Goal: Book appointment/travel/reservation

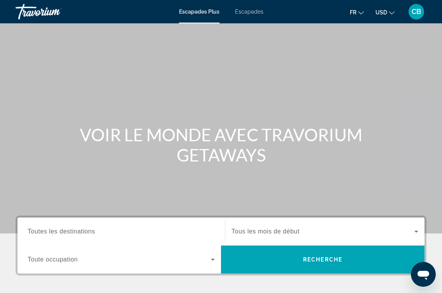
click at [108, 229] on input "Destination Toutes les destinations" at bounding box center [121, 231] width 187 height 9
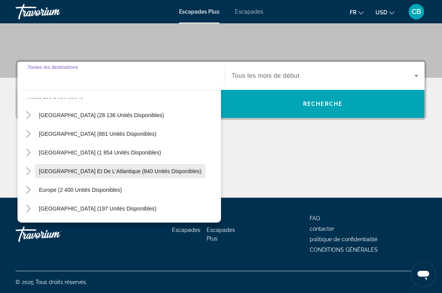
scroll to position [17, 0]
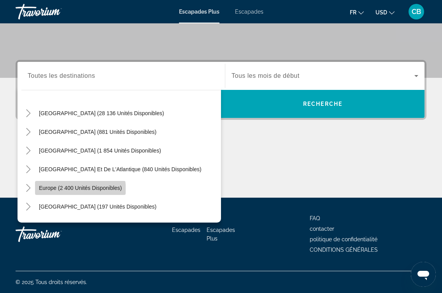
click at [78, 191] on span "Europe (2 400 unités disponibles)" at bounding box center [80, 188] width 83 height 6
type input "**********"
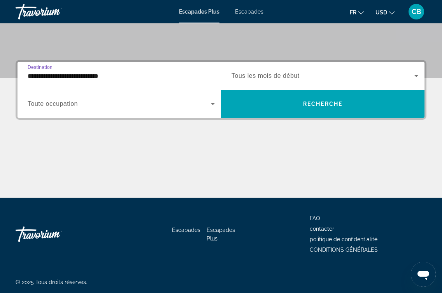
click at [134, 107] on span "Widget de recherche" at bounding box center [119, 103] width 183 height 9
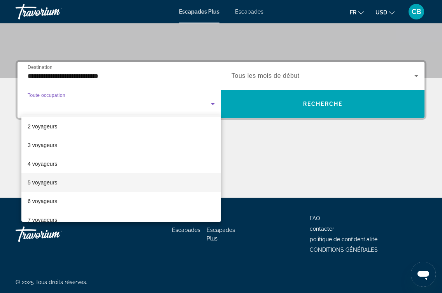
scroll to position [20, 0]
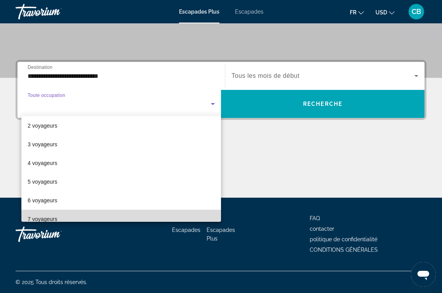
click at [70, 214] on mat-option "7 voyageurs" at bounding box center [121, 219] width 200 height 19
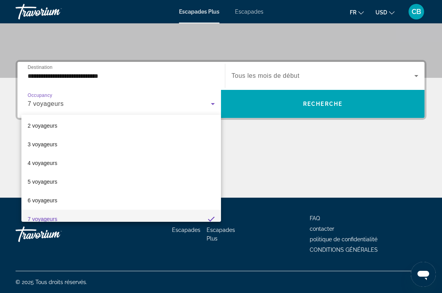
scroll to position [27, 0]
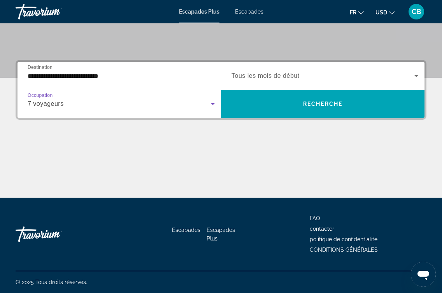
click at [267, 71] on span "Widget de recherche" at bounding box center [322, 75] width 183 height 9
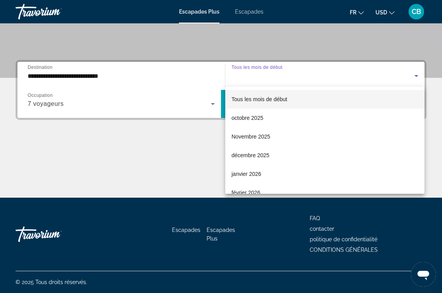
click at [267, 71] on div at bounding box center [221, 146] width 442 height 293
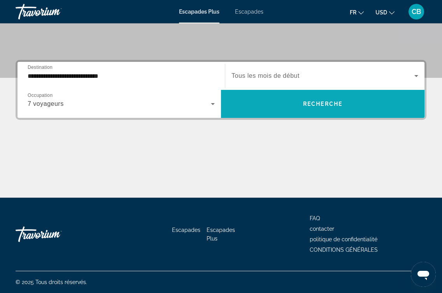
click at [264, 99] on span "Widget de recherche" at bounding box center [322, 104] width 203 height 19
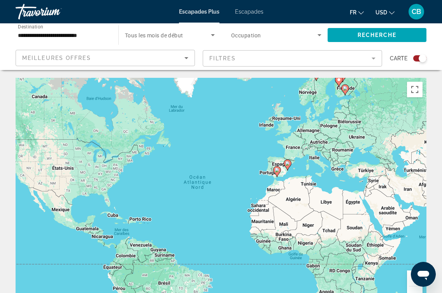
click at [287, 176] on div "Pour activer le glissement avec le clavier, appuyez sur Alt+Entrée. Une fois ce…" at bounding box center [221, 194] width 411 height 233
click at [288, 166] on icon "Contenu principal" at bounding box center [287, 165] width 7 height 10
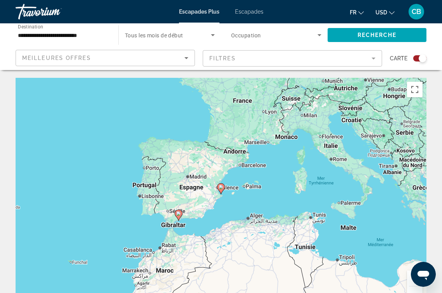
click at [177, 215] on image "Contenu principal" at bounding box center [178, 213] width 5 height 5
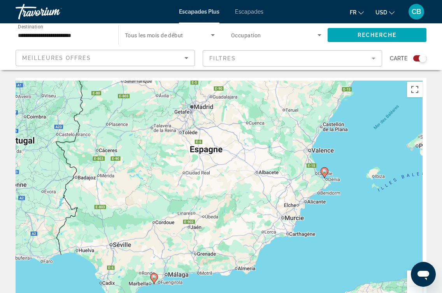
drag, startPoint x: 329, startPoint y: 128, endPoint x: 237, endPoint y: 262, distance: 162.5
click at [237, 261] on div "Pour activer le glissement avec le clavier, appuyez sur Alt+Entrée. Une fois ce…" at bounding box center [221, 194] width 411 height 233
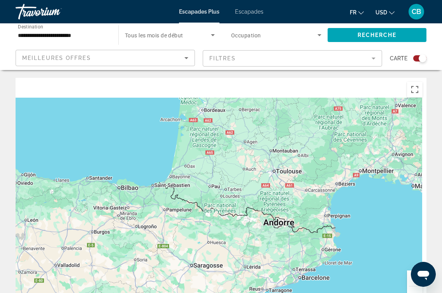
drag, startPoint x: 274, startPoint y: 181, endPoint x: 223, endPoint y: 314, distance: 142.0
click at [223, 293] on html "**********" at bounding box center [221, 146] width 442 height 293
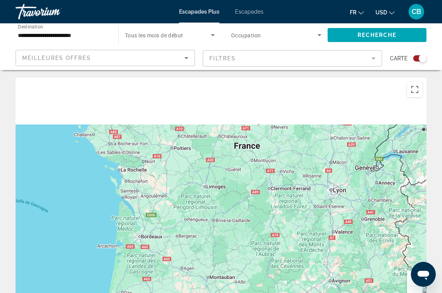
drag, startPoint x: 267, startPoint y: 206, endPoint x: 199, endPoint y: 315, distance: 128.8
click at [199, 293] on html "**********" at bounding box center [221, 146] width 442 height 293
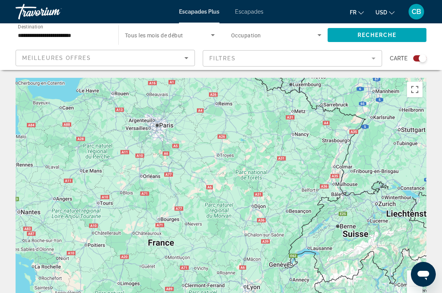
drag, startPoint x: 202, startPoint y: 240, endPoint x: 223, endPoint y: 305, distance: 68.0
click at [223, 293] on html "**********" at bounding box center [221, 146] width 442 height 293
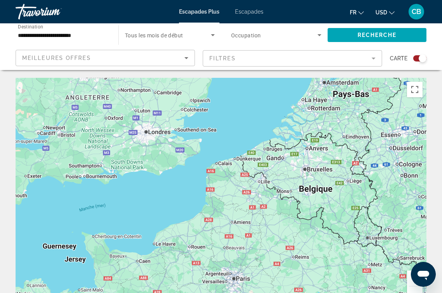
drag, startPoint x: 198, startPoint y: 198, endPoint x: 242, endPoint y: 249, distance: 67.3
click at [242, 249] on div "Contenu principal" at bounding box center [221, 194] width 411 height 233
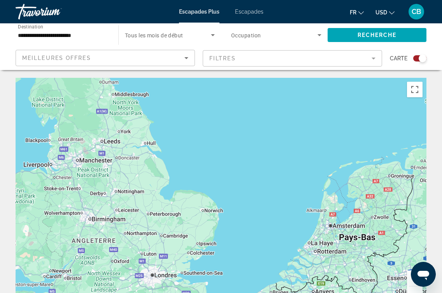
drag, startPoint x: 194, startPoint y: 258, endPoint x: 183, endPoint y: 276, distance: 21.2
click at [183, 276] on div "Contenu principal" at bounding box center [221, 194] width 411 height 233
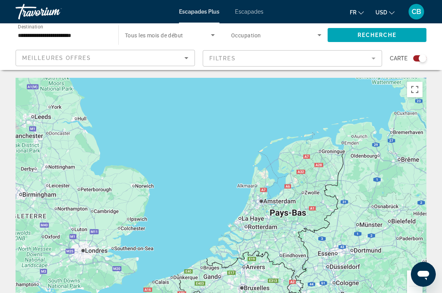
drag, startPoint x: 268, startPoint y: 261, endPoint x: 196, endPoint y: 221, distance: 82.9
click at [196, 221] on div "Contenu principal" at bounding box center [221, 194] width 411 height 233
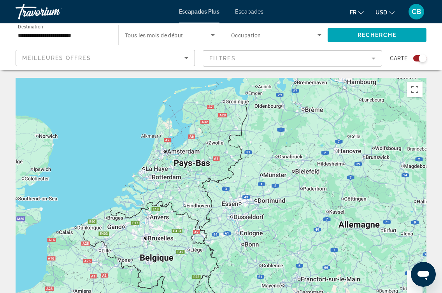
drag, startPoint x: 226, startPoint y: 166, endPoint x: 187, endPoint y: 134, distance: 50.3
click at [187, 134] on div "Contenu principal" at bounding box center [221, 194] width 411 height 233
click at [177, 213] on div "Contenu principal" at bounding box center [221, 194] width 411 height 233
click at [126, 176] on div "Contenu principal" at bounding box center [221, 194] width 411 height 233
click at [120, 171] on div "Contenu principal" at bounding box center [221, 194] width 411 height 233
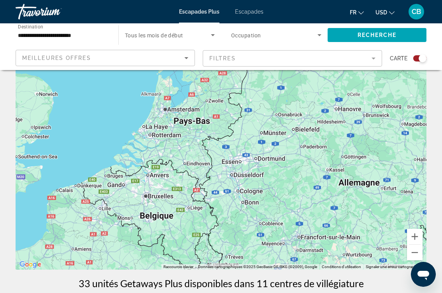
scroll to position [47, 0]
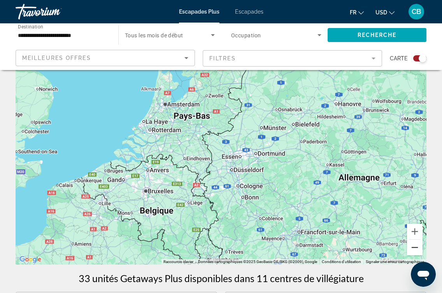
click at [412, 251] on button "Zoom arrière" at bounding box center [415, 248] width 16 height 16
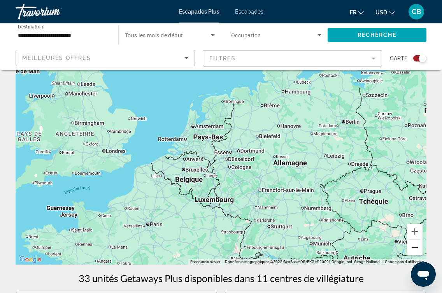
click at [414, 248] on button "Zoom arrière" at bounding box center [415, 248] width 16 height 16
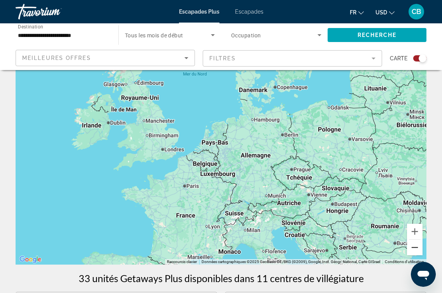
click at [414, 248] on button "Zoom arrière" at bounding box center [415, 248] width 16 height 16
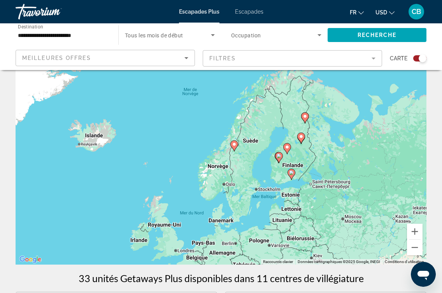
drag, startPoint x: 279, startPoint y: 122, endPoint x: 263, endPoint y: 225, distance: 104.3
click at [263, 225] on div "Pour activer le glissement avec le clavier, appuyez sur Alt+Entrée. Une fois ce…" at bounding box center [221, 147] width 411 height 233
click at [235, 146] on image "Contenu principal" at bounding box center [234, 144] width 5 height 5
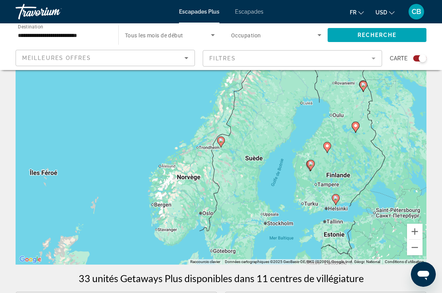
click at [221, 140] on image "Contenu principal" at bounding box center [221, 140] width 5 height 5
type input "**********"
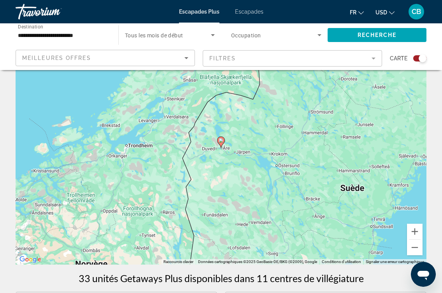
click at [221, 140] on image "Contenu principal" at bounding box center [221, 140] width 5 height 5
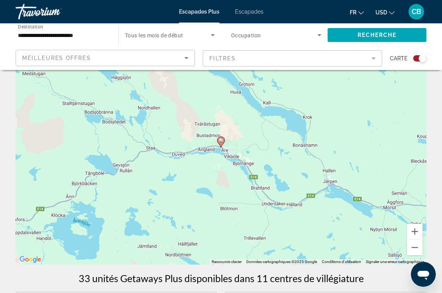
click at [221, 140] on image "Contenu principal" at bounding box center [221, 140] width 5 height 5
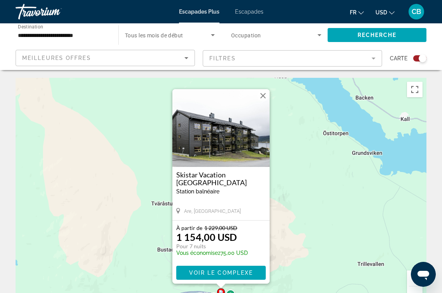
click at [258, 132] on img "Contenu principal" at bounding box center [220, 128] width 97 height 78
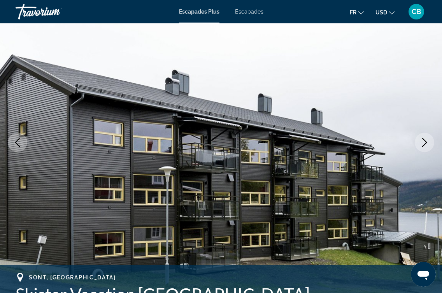
scroll to position [65, 0]
click at [419, 144] on button "Image suivante" at bounding box center [424, 142] width 19 height 19
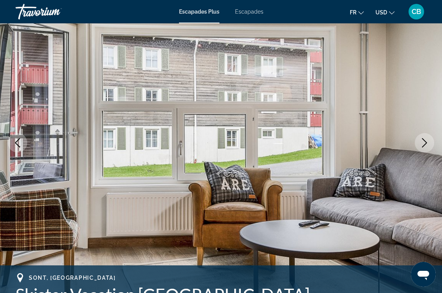
click at [419, 144] on button "Image suivante" at bounding box center [424, 142] width 19 height 19
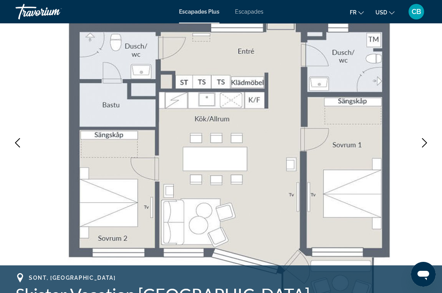
click at [419, 145] on button "Image suivante" at bounding box center [424, 142] width 19 height 19
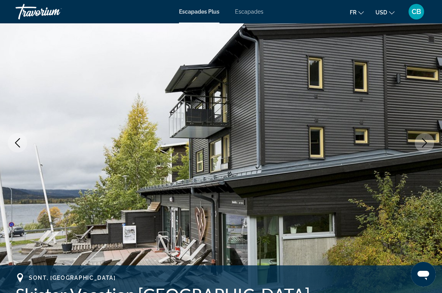
click at [16, 145] on icon "Image précédente" at bounding box center [17, 142] width 9 height 9
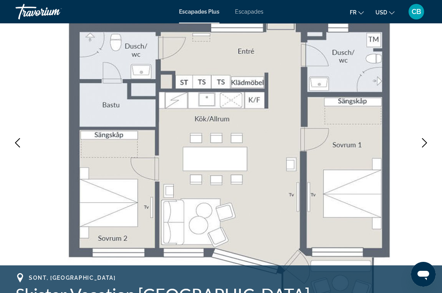
click at [421, 142] on icon "Image suivante" at bounding box center [424, 142] width 9 height 9
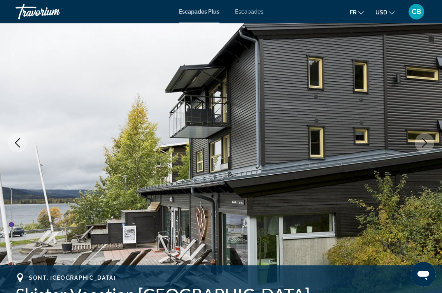
click at [421, 142] on icon "Image suivante" at bounding box center [424, 142] width 9 height 9
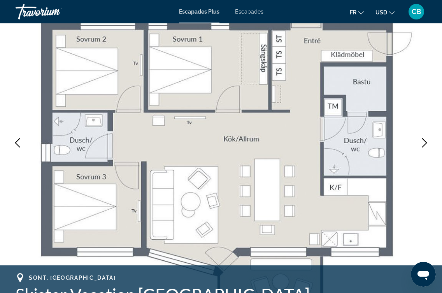
click at [421, 142] on icon "Image suivante" at bounding box center [424, 142] width 9 height 9
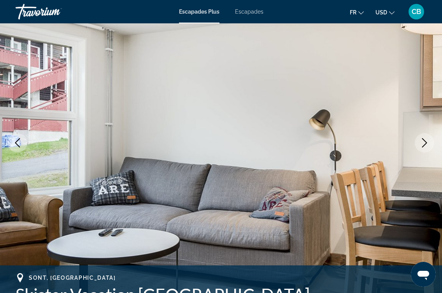
click at [421, 143] on icon "Image suivante" at bounding box center [424, 142] width 9 height 9
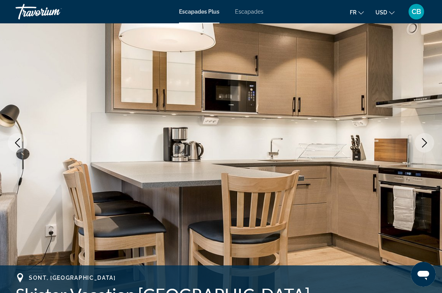
click at [422, 144] on icon "Image suivante" at bounding box center [424, 142] width 9 height 9
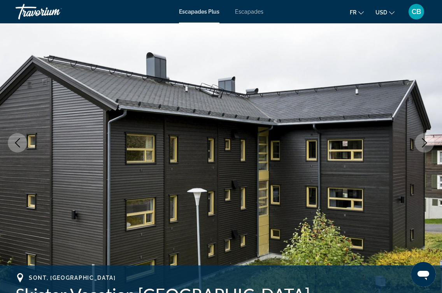
click at [422, 145] on icon "Image suivante" at bounding box center [424, 142] width 9 height 9
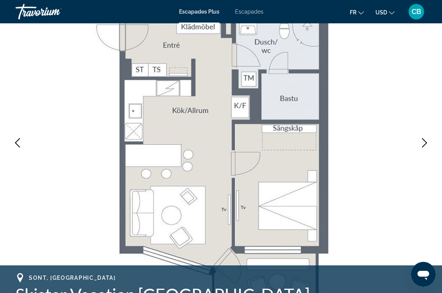
click at [422, 145] on icon "Image suivante" at bounding box center [424, 142] width 9 height 9
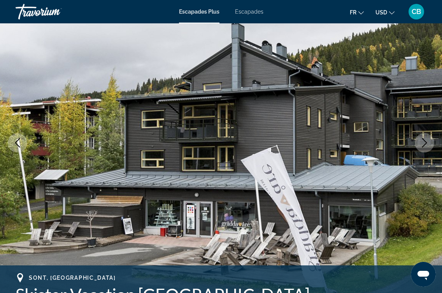
click at [422, 145] on icon "Image suivante" at bounding box center [424, 142] width 9 height 9
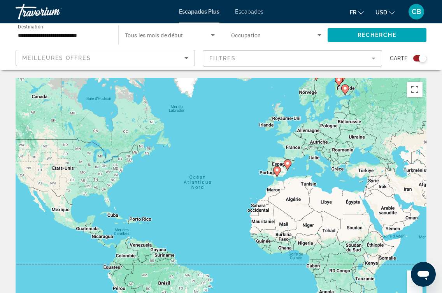
click at [344, 94] on gmp-advanced-marker "Contenu principal" at bounding box center [345, 90] width 8 height 12
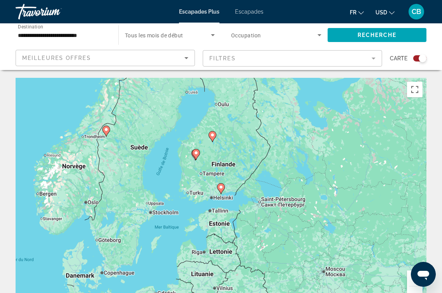
click at [194, 158] on gmp-advanced-marker "Contenu principal" at bounding box center [196, 155] width 8 height 12
type input "**********"
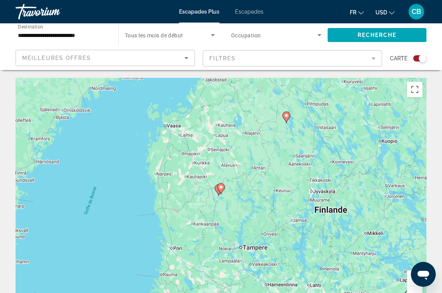
click at [219, 191] on gmp-advanced-marker "Contenu principal" at bounding box center [221, 189] width 8 height 12
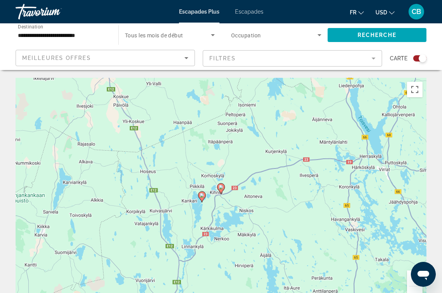
click at [219, 191] on gmp-advanced-marker "Contenu principal" at bounding box center [221, 189] width 8 height 12
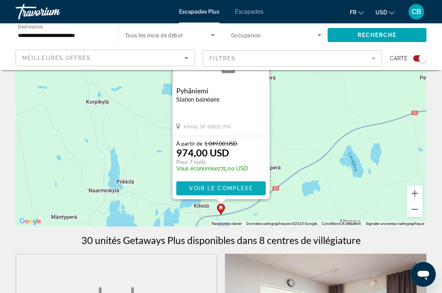
scroll to position [84, 0]
click at [177, 204] on div "Pour activer le glissement avec le clavier, appuyez sur Alt+Entrée. Une fois ce…" at bounding box center [221, 109] width 411 height 233
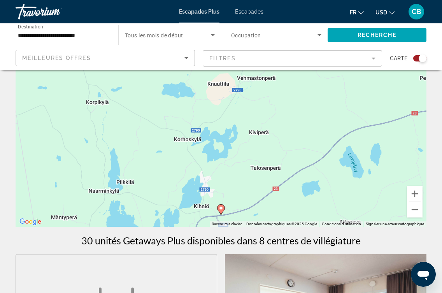
click at [177, 207] on div "Pour activer le glissement avec le clavier, appuyez sur Alt+Entrée. Une fois ce…" at bounding box center [221, 109] width 411 height 233
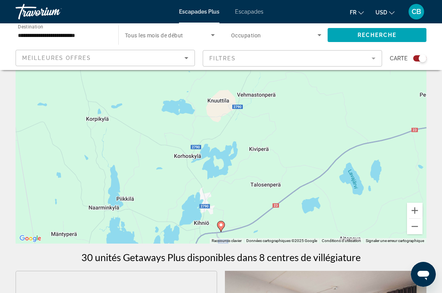
scroll to position [67, 0]
click at [417, 228] on button "Zoom arrière" at bounding box center [415, 227] width 16 height 16
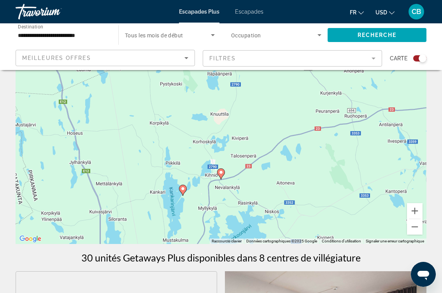
click at [180, 189] on icon "Contenu principal" at bounding box center [182, 190] width 7 height 10
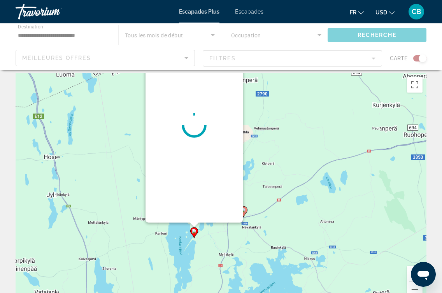
scroll to position [0, 0]
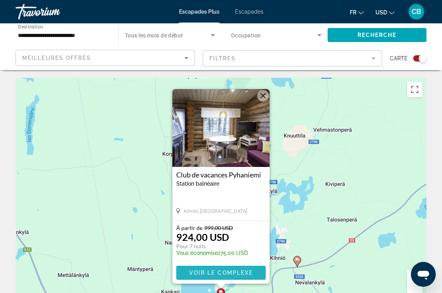
click at [209, 270] on span "VOIR LE COMPLEXE" at bounding box center [221, 273] width 64 height 6
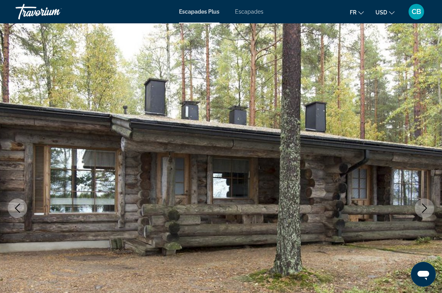
click at [421, 207] on icon "Image suivante" at bounding box center [424, 207] width 9 height 9
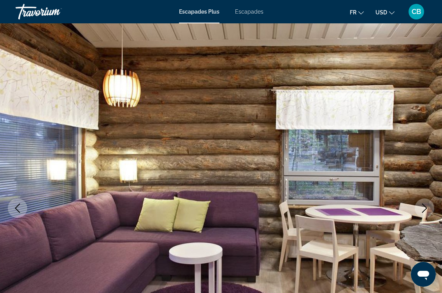
click at [421, 207] on icon "Image suivante" at bounding box center [424, 207] width 9 height 9
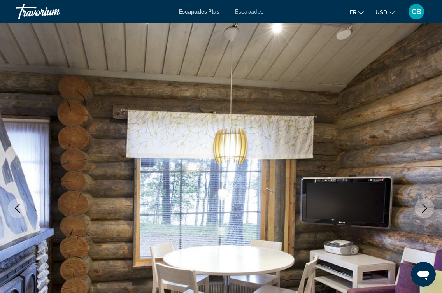
click at [421, 207] on icon "Image suivante" at bounding box center [424, 207] width 9 height 9
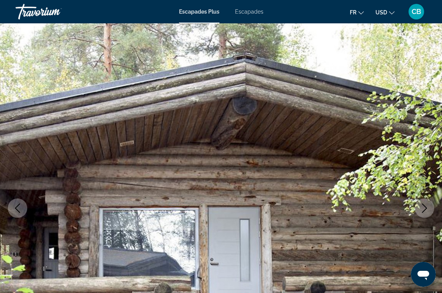
click at [421, 207] on icon "Image suivante" at bounding box center [424, 207] width 9 height 9
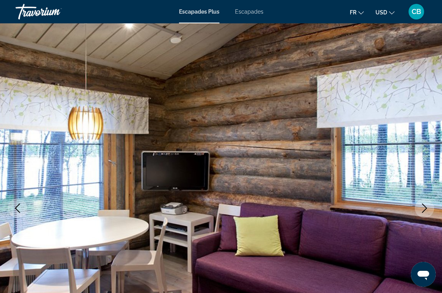
click at [421, 207] on icon "Image suivante" at bounding box center [424, 207] width 9 height 9
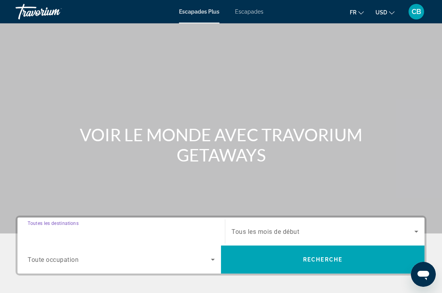
click at [119, 229] on input "Destination Toutes les destinations" at bounding box center [121, 231] width 187 height 9
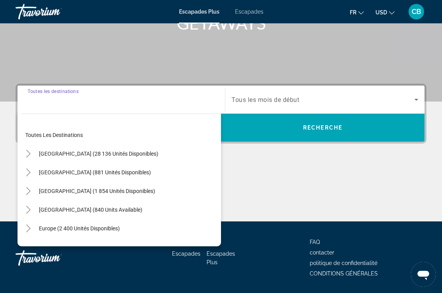
scroll to position [156, 0]
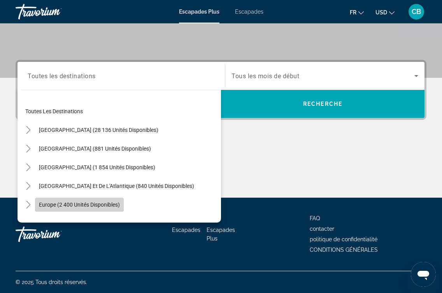
click at [59, 198] on span "Widget de recherche" at bounding box center [79, 204] width 89 height 19
type input "**********"
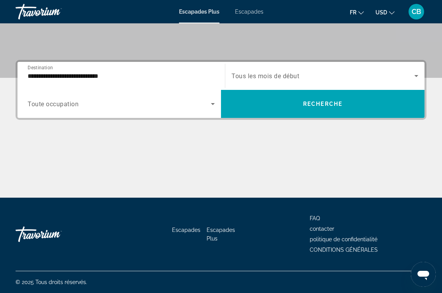
click at [70, 112] on div "Widget de recherche" at bounding box center [121, 104] width 187 height 22
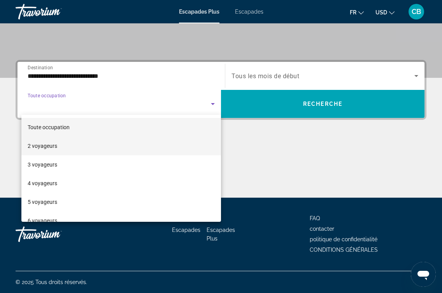
click at [60, 149] on mat-option "2 voyageurs" at bounding box center [121, 146] width 200 height 19
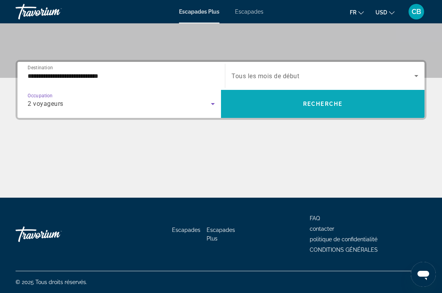
click at [271, 103] on span "Widget de recherche" at bounding box center [322, 104] width 203 height 19
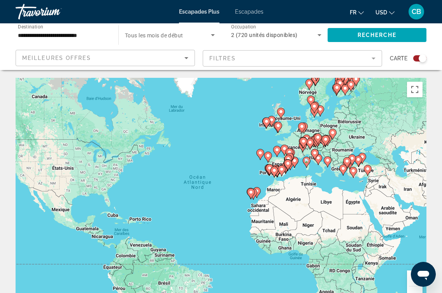
click at [336, 170] on div "Pour activer le glissement avec le clavier, appuyez sur Alt+Entrée. Une fois ce…" at bounding box center [221, 194] width 411 height 233
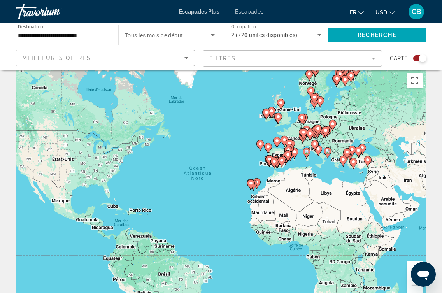
click at [410, 265] on button "Zoom avant" at bounding box center [415, 269] width 16 height 16
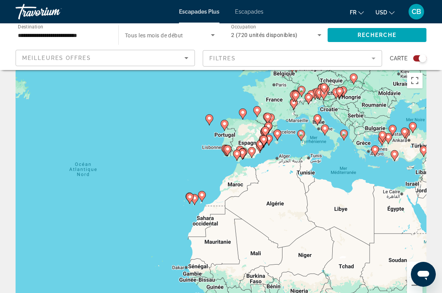
drag, startPoint x: 368, startPoint y: 203, endPoint x: 278, endPoint y: 211, distance: 91.0
click at [278, 211] on div "Pour activer le glissement avec le clavier, appuyez sur Alt+Entrée. Une fois ce…" at bounding box center [221, 185] width 411 height 233
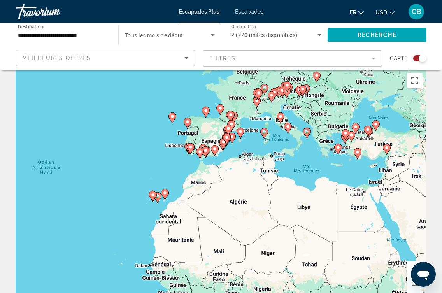
drag, startPoint x: 324, startPoint y: 200, endPoint x: 286, endPoint y: 198, distance: 38.6
click at [286, 198] on div "Pour activer le glissement avec le clavier, appuyez sur Alt+Entrée. Une fois ce…" at bounding box center [221, 185] width 411 height 233
click at [163, 205] on div "Pour activer le glissement avec le clavier, appuyez sur Alt+Entrée. Une fois ce…" at bounding box center [221, 185] width 411 height 233
click at [164, 193] on image "Contenu principal" at bounding box center [165, 193] width 5 height 5
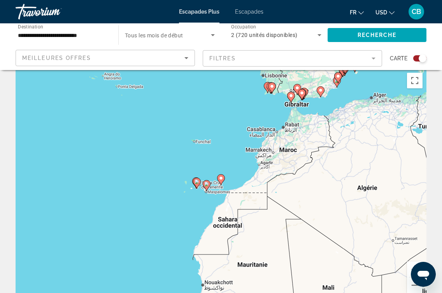
click at [219, 183] on gmp-advanced-marker "Contenu principal" at bounding box center [221, 180] width 8 height 12
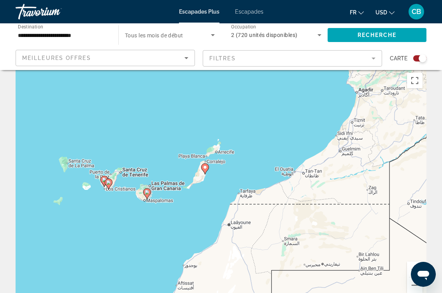
drag, startPoint x: 194, startPoint y: 208, endPoint x: 179, endPoint y: 197, distance: 18.7
click at [179, 197] on div "Pour activer le glissement avec le clavier, appuyez sur Alt+Entrée. Une fois ce…" at bounding box center [221, 185] width 411 height 233
click at [413, 287] on button "Zoom arrière" at bounding box center [415, 285] width 16 height 16
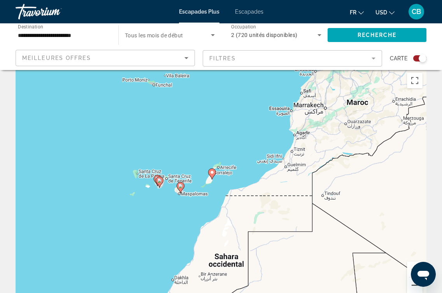
click at [413, 287] on button "Zoom arrière" at bounding box center [415, 285] width 16 height 16
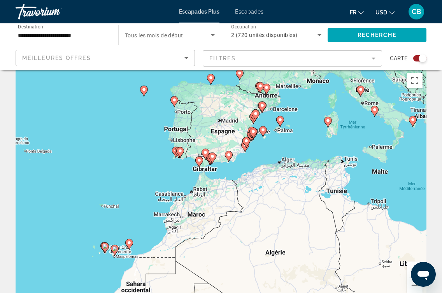
drag, startPoint x: 328, startPoint y: 123, endPoint x: 237, endPoint y: 193, distance: 114.1
click at [237, 193] on div "Pour activer le glissement avec le clavier, appuyez sur Alt+Entrée. Une fois ce…" at bounding box center [221, 185] width 411 height 233
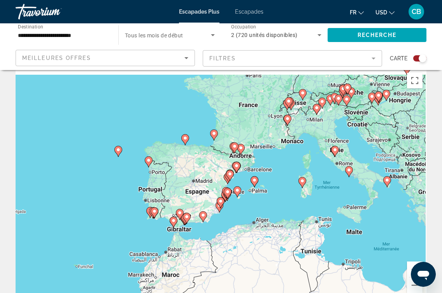
drag, startPoint x: 237, startPoint y: 193, endPoint x: 210, endPoint y: 259, distance: 72.1
click at [210, 260] on div "Pour activer le glissement avec le clavier, appuyez sur Alt+Entrée. Une fois ce…" at bounding box center [221, 185] width 411 height 233
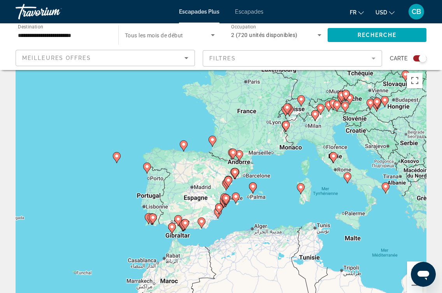
click at [236, 194] on icon "Contenu principal" at bounding box center [235, 198] width 7 height 10
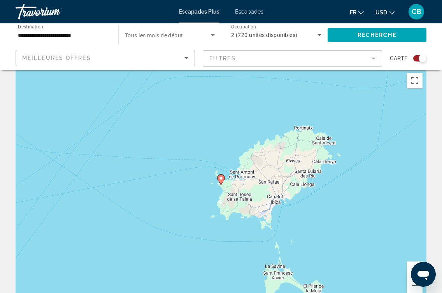
click at [412, 287] on button "Zoom arrière" at bounding box center [415, 285] width 16 height 16
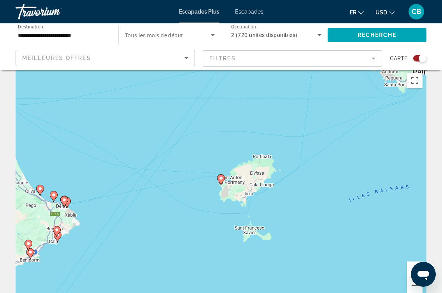
click at [412, 287] on button "Zoom arrière" at bounding box center [415, 285] width 16 height 16
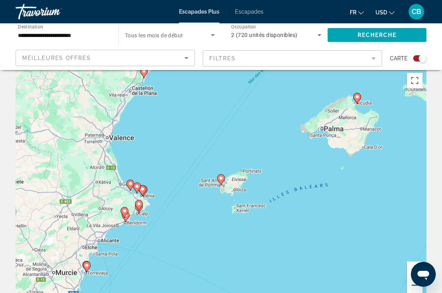
click at [412, 287] on button "Zoom arrière" at bounding box center [415, 285] width 16 height 16
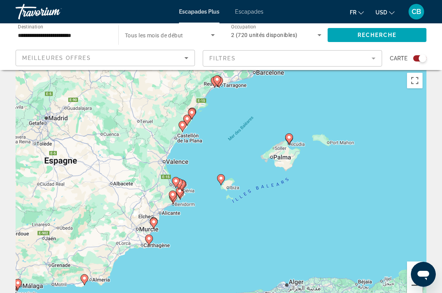
click at [412, 287] on button "Zoom arrière" at bounding box center [415, 285] width 16 height 16
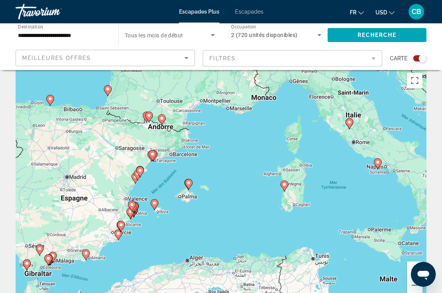
drag, startPoint x: 341, startPoint y: 178, endPoint x: 272, endPoint y: 203, distance: 73.7
click at [272, 203] on div "Pour naviguer, appuyez sur les touches fléchées. Pour activer le glissement ave…" at bounding box center [221, 185] width 411 height 233
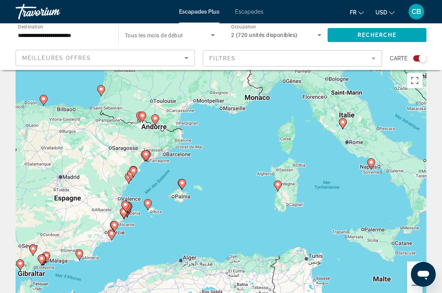
click at [278, 184] on image "Contenu principal" at bounding box center [277, 184] width 5 height 5
type input "**********"
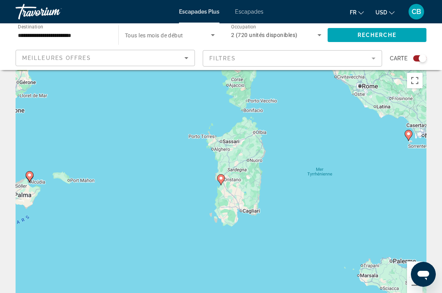
click at [222, 179] on image "Contenu principal" at bounding box center [221, 178] width 5 height 5
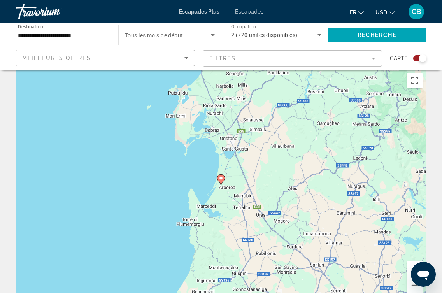
click at [221, 180] on image "Contenu principal" at bounding box center [221, 178] width 5 height 5
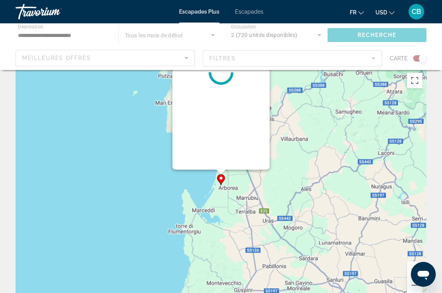
scroll to position [0, 0]
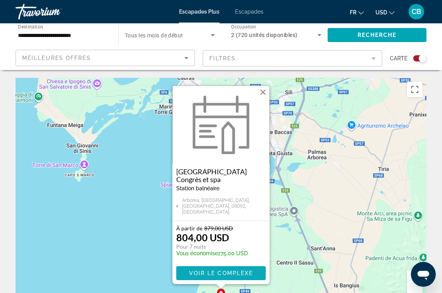
click at [213, 270] on span "VOIR LE COMPLEXE" at bounding box center [221, 273] width 64 height 6
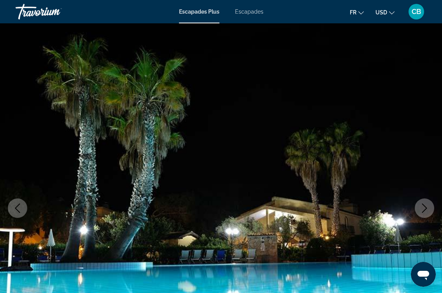
click at [426, 207] on icon "Image suivante" at bounding box center [424, 207] width 9 height 9
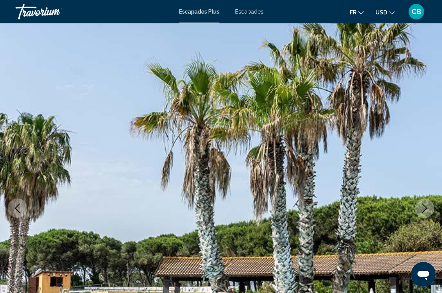
click at [16, 208] on icon "Image précédente" at bounding box center [17, 207] width 5 height 9
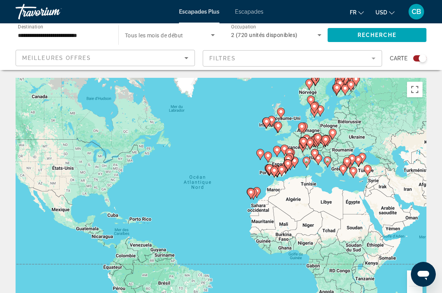
click at [408, 280] on button "Zoom avant" at bounding box center [415, 278] width 16 height 16
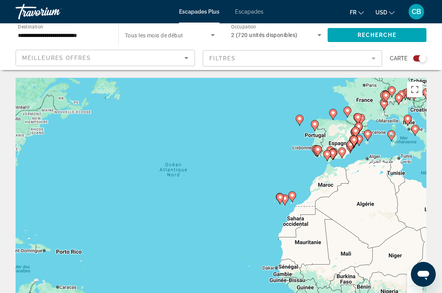
click at [408, 280] on button "Zoom avant" at bounding box center [415, 278] width 16 height 16
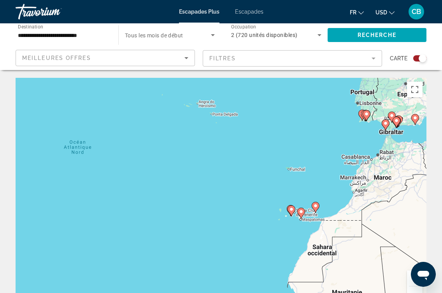
drag, startPoint x: 396, startPoint y: 203, endPoint x: 270, endPoint y: 227, distance: 127.9
click at [272, 226] on div "Pour activer le glissement avec le clavier, appuyez sur Alt+Entrée. Une fois ce…" at bounding box center [221, 194] width 411 height 233
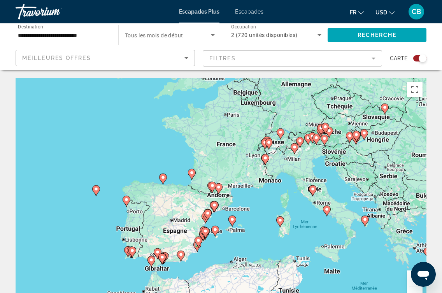
drag, startPoint x: 261, startPoint y: 183, endPoint x: 259, endPoint y: 246, distance: 62.7
click at [259, 246] on div "Pour activer le glissement avec le clavier, appuyez sur Alt+Entrée. Une fois ce…" at bounding box center [221, 194] width 411 height 233
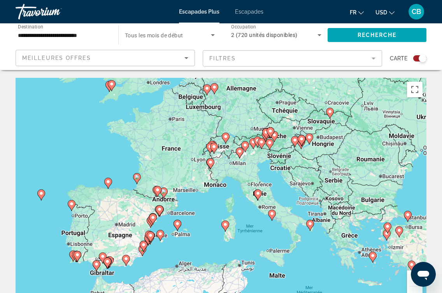
drag, startPoint x: 294, startPoint y: 186, endPoint x: 238, endPoint y: 191, distance: 55.5
click at [238, 191] on div "Pour activer le glissement avec le clavier, appuyez sur Alt+Entrée. Une fois ce…" at bounding box center [221, 194] width 411 height 233
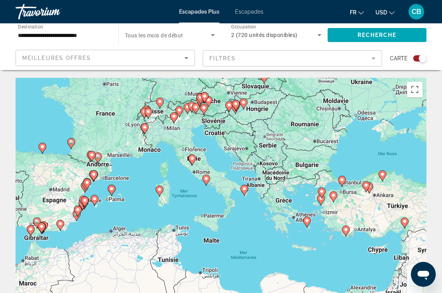
drag, startPoint x: 334, startPoint y: 242, endPoint x: 269, endPoint y: 210, distance: 72.7
click at [269, 210] on div "Pour activer le glissement avec le clavier, appuyez sur Alt+Entrée. Une fois ce…" at bounding box center [221, 194] width 411 height 233
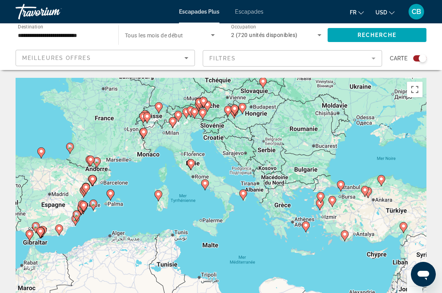
drag, startPoint x: 318, startPoint y: 238, endPoint x: 322, endPoint y: 244, distance: 6.9
click at [323, 244] on div "Pour activer le glissement avec le clavier, appuyez sur Alt+Entrée. Une fois ce…" at bounding box center [221, 194] width 411 height 233
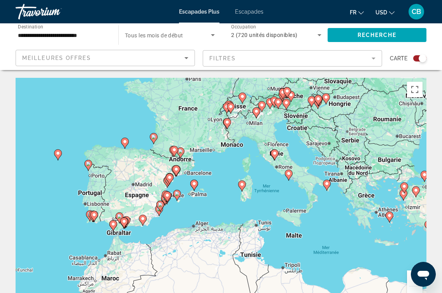
drag, startPoint x: 216, startPoint y: 187, endPoint x: 293, endPoint y: 178, distance: 77.5
click at [293, 178] on div "Pour activer le glissement avec le clavier, appuyez sur Alt+Entrée. Une fois ce…" at bounding box center [221, 194] width 411 height 233
click at [60, 158] on gmp-advanced-marker "Contenu principal" at bounding box center [58, 155] width 8 height 12
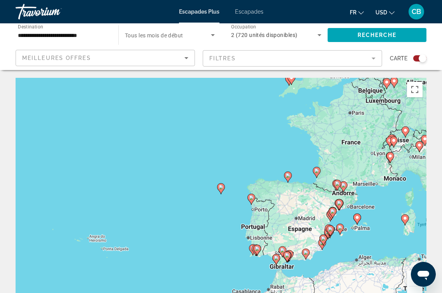
click at [220, 188] on image "Contenu principal" at bounding box center [221, 187] width 5 height 5
type input "**********"
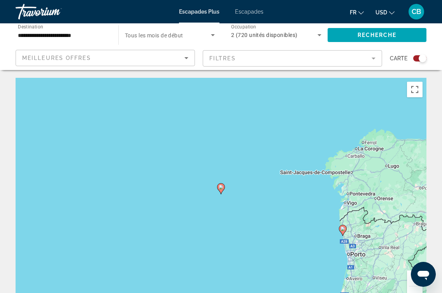
click at [220, 188] on image "Contenu principal" at bounding box center [221, 187] width 5 height 5
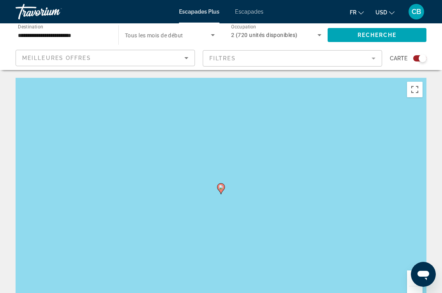
click at [220, 188] on image "Contenu principal" at bounding box center [221, 187] width 5 height 5
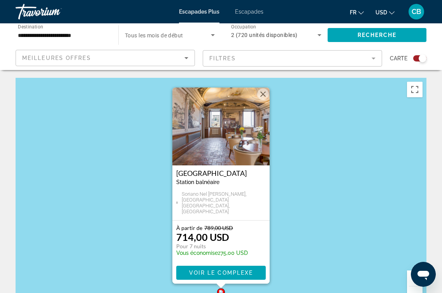
click at [263, 91] on button "Fermer" at bounding box center [263, 94] width 12 height 12
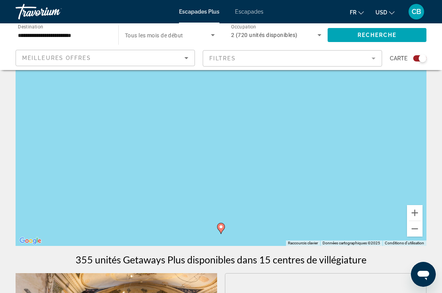
scroll to position [67, 0]
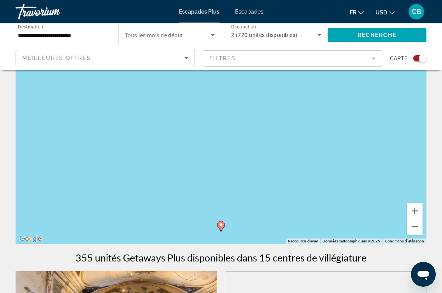
click at [414, 229] on button "Zoom arrière" at bounding box center [415, 227] width 16 height 16
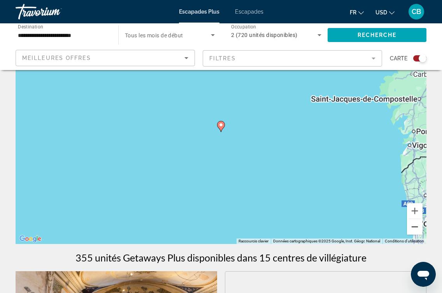
click at [414, 229] on button "Zoom arrière" at bounding box center [415, 227] width 16 height 16
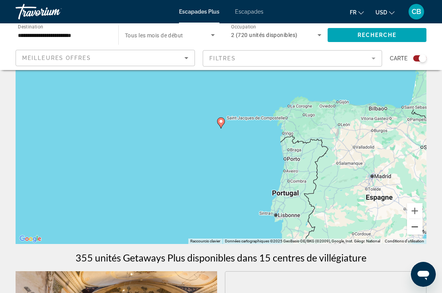
click at [417, 230] on button "Zoom arrière" at bounding box center [415, 227] width 16 height 16
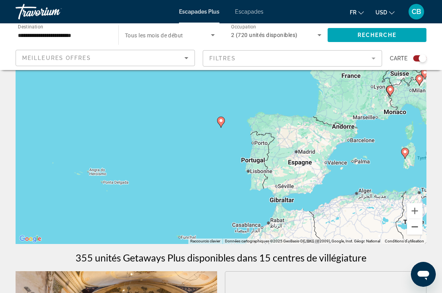
click at [417, 231] on button "Zoom arrière" at bounding box center [415, 227] width 16 height 16
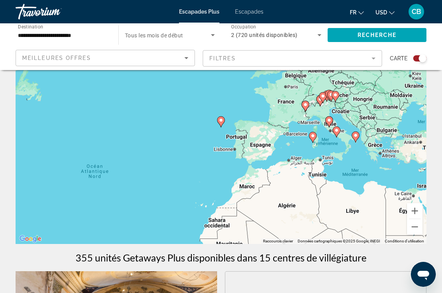
click at [314, 135] on image "Contenu principal" at bounding box center [312, 135] width 5 height 5
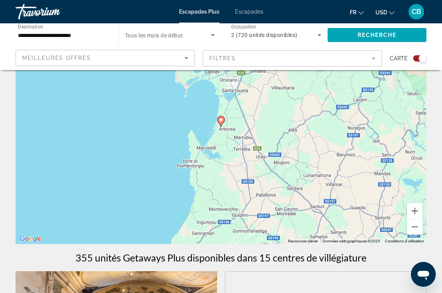
click at [219, 119] on image "Contenu principal" at bounding box center [221, 119] width 5 height 5
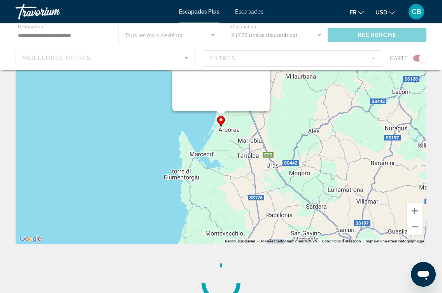
scroll to position [0, 0]
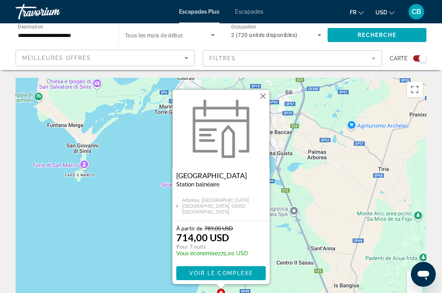
click at [198, 174] on h3 "[GEOGRAPHIC_DATA]" at bounding box center [220, 176] width 89 height 8
click at [0, 0] on div at bounding box center [0, 0] width 0 height 0
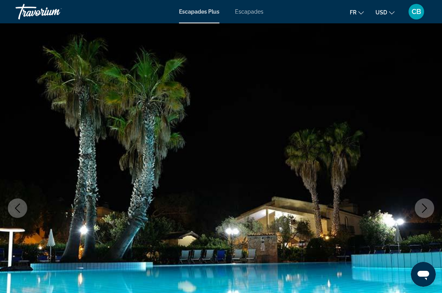
click at [20, 206] on icon "Image précédente" at bounding box center [17, 207] width 9 height 9
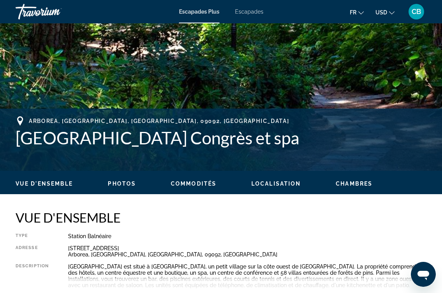
scroll to position [228, 0]
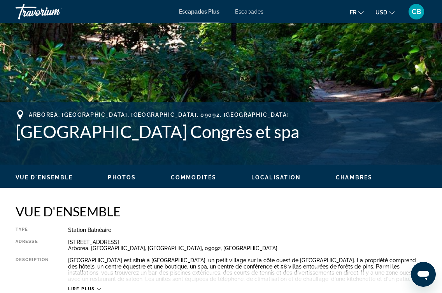
click at [119, 131] on h1 "[GEOGRAPHIC_DATA] Congrès et spa" at bounding box center [221, 131] width 411 height 20
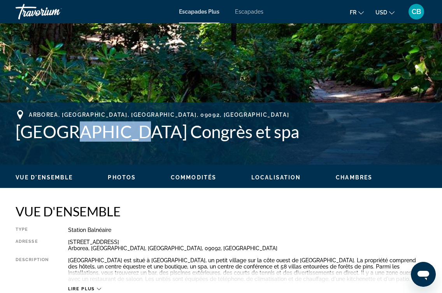
click at [119, 131] on h1 "[GEOGRAPHIC_DATA] Congrès et spa" at bounding box center [221, 131] width 411 height 20
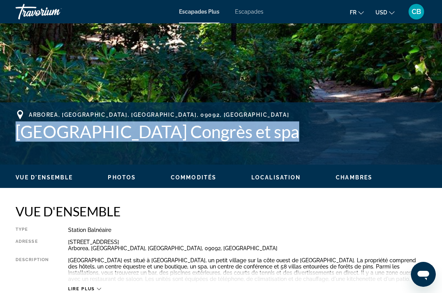
click at [119, 131] on h1 "[GEOGRAPHIC_DATA] Congrès et spa" at bounding box center [221, 131] width 411 height 20
copy div "Horse Country Resort Congrès et spa Address Strada a Mare 24, No.27 Arborea, Sa…"
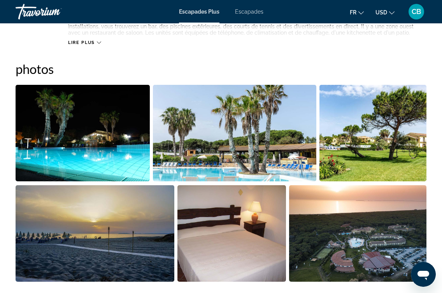
scroll to position [480, 0]
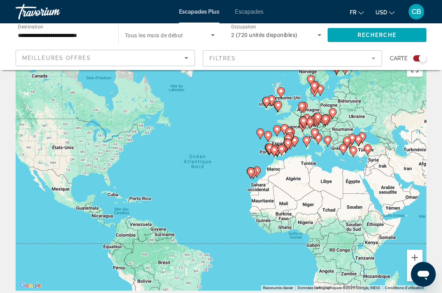
scroll to position [25, 0]
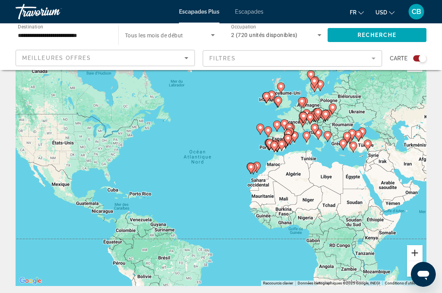
click at [417, 253] on button "Zoom avant" at bounding box center [415, 253] width 16 height 16
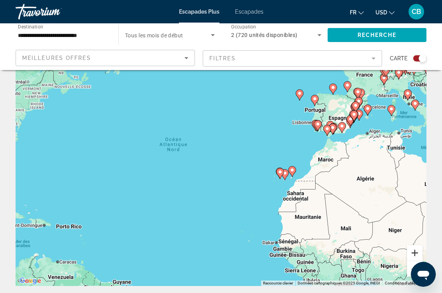
click at [417, 253] on button "Zoom avant" at bounding box center [415, 253] width 16 height 16
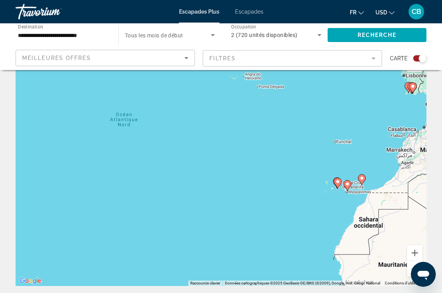
drag, startPoint x: 382, startPoint y: 168, endPoint x: 258, endPoint y: 186, distance: 125.5
click at [259, 186] on div "Pour activer le glissement avec le clavier, appuyez sur Alt+Entrée. Une fois ce…" at bounding box center [221, 169] width 411 height 233
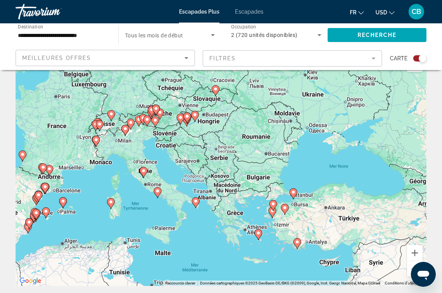
drag, startPoint x: 257, startPoint y: 144, endPoint x: 64, endPoint y: 235, distance: 213.2
click at [64, 235] on div "Pour activer le glissement avec le clavier, appuyez sur Alt+Entrée. Une fois ce…" at bounding box center [221, 169] width 411 height 233
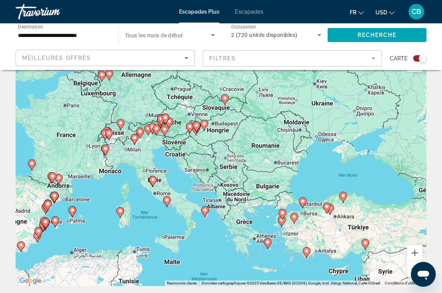
drag, startPoint x: 178, startPoint y: 205, endPoint x: 189, endPoint y: 217, distance: 16.5
click at [189, 217] on div "Pour activer le glissement avec le clavier, appuyez sur Alt+Entrée. Une fois ce…" at bounding box center [221, 169] width 411 height 233
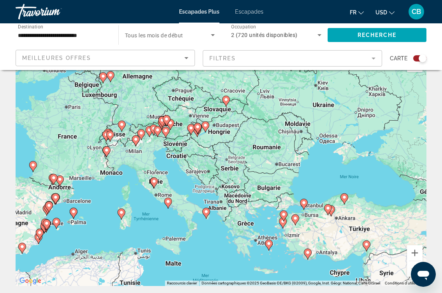
click at [207, 212] on image "Contenu principal" at bounding box center [206, 211] width 5 height 5
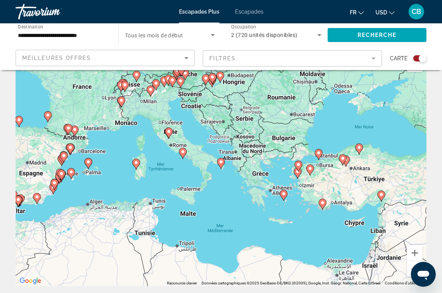
click at [221, 167] on icon "Contenu principal" at bounding box center [220, 163] width 7 height 10
type input "**********"
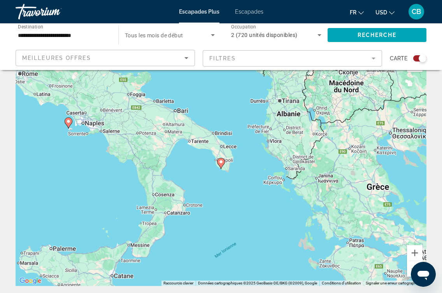
click at [221, 165] on icon "Contenu principal" at bounding box center [220, 163] width 7 height 10
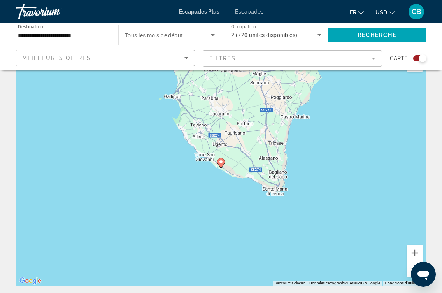
click at [189, 155] on div "Pour naviguer, appuyez sur les touches fléchées. Pour activer le glissement ave…" at bounding box center [221, 169] width 411 height 233
click at [413, 265] on button "Zoom arrière" at bounding box center [415, 269] width 16 height 16
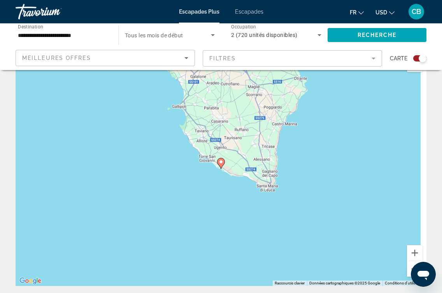
click at [413, 265] on button "Zoom arrière" at bounding box center [415, 269] width 16 height 16
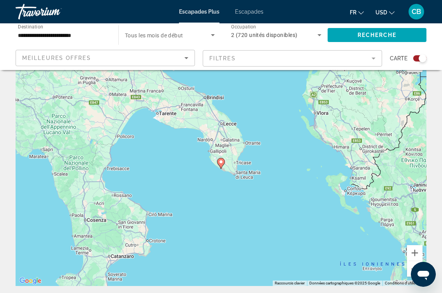
click at [413, 265] on button "Zoom arrière" at bounding box center [415, 269] width 16 height 16
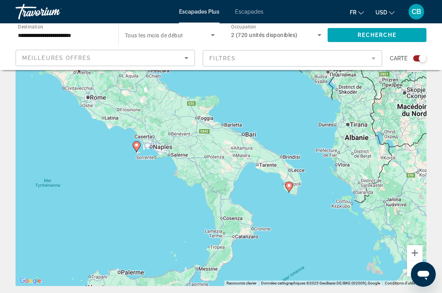
drag, startPoint x: 167, startPoint y: 183, endPoint x: 238, endPoint y: 208, distance: 75.8
click at [238, 208] on div "Pour activer le glissement avec le clavier, appuyez sur Alt+Entrée. Une fois ce…" at bounding box center [221, 169] width 411 height 233
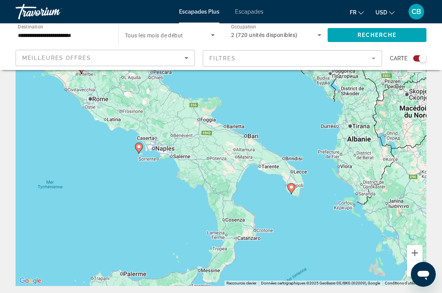
click at [139, 153] on icon "Contenu principal" at bounding box center [139, 148] width 8 height 11
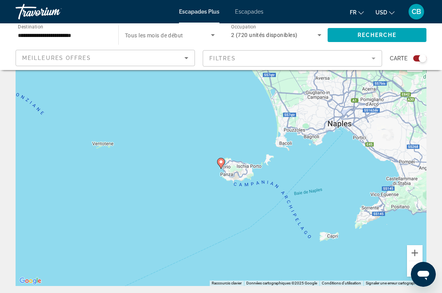
click at [223, 166] on gmp-advanced-marker "Contenu principal" at bounding box center [221, 164] width 8 height 12
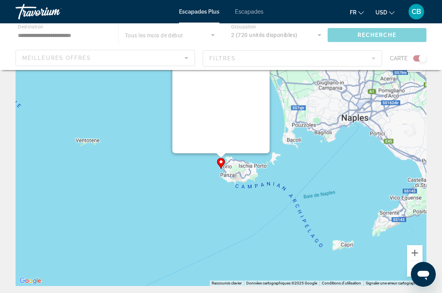
scroll to position [0, 0]
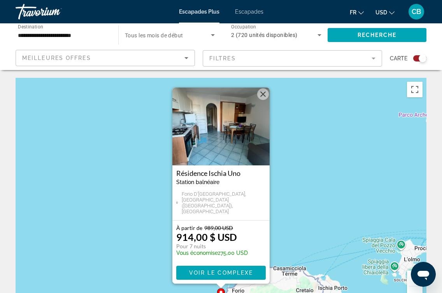
click at [262, 93] on button "Fermer" at bounding box center [263, 94] width 12 height 12
